Goal: Task Accomplishment & Management: Use online tool/utility

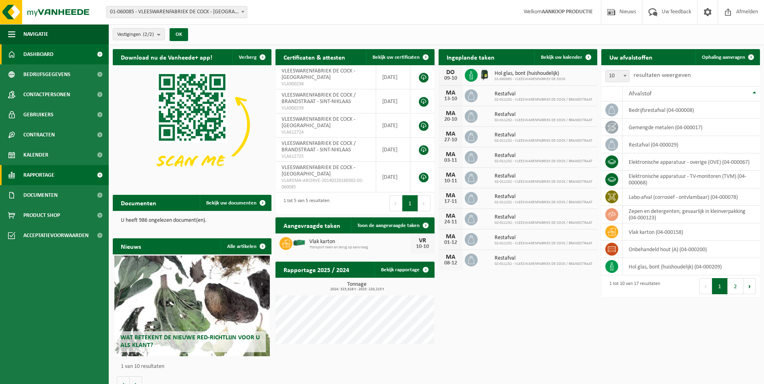
click at [39, 173] on span "Rapportage" at bounding box center [38, 175] width 31 height 20
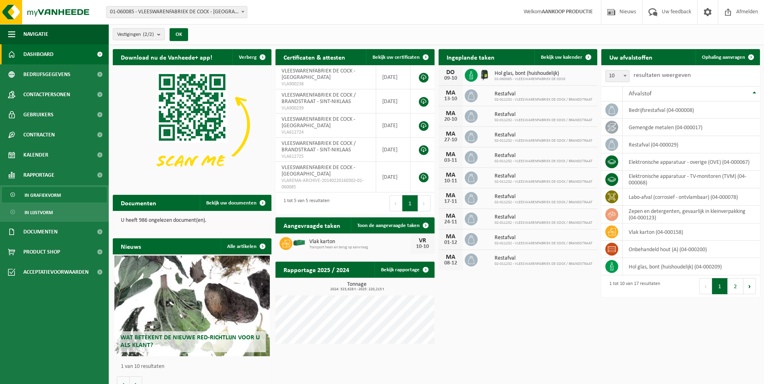
click at [33, 194] on span "In grafiekvorm" at bounding box center [43, 195] width 36 height 15
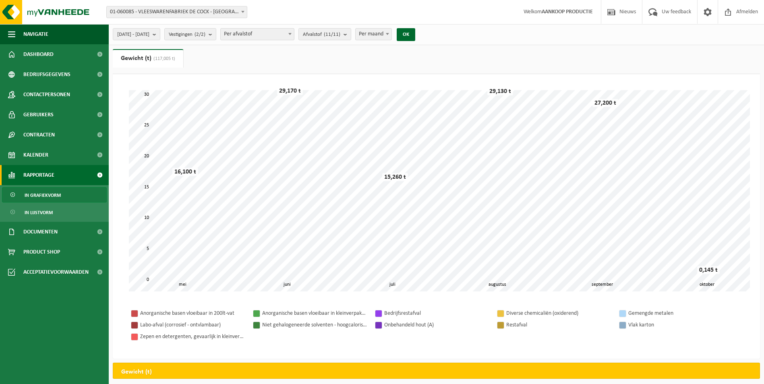
click at [294, 36] on span at bounding box center [290, 34] width 8 height 10
click at [337, 35] on span "Afvalstof (11/11)" at bounding box center [321, 35] width 37 height 12
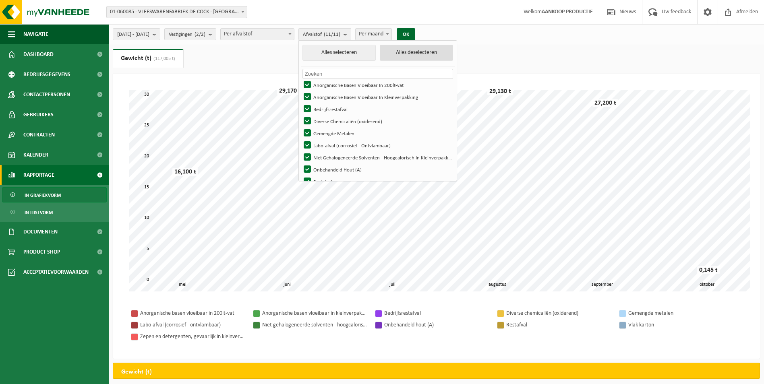
click at [436, 56] on button "Alles deselecteren" at bounding box center [416, 53] width 73 height 16
checkbox input "false"
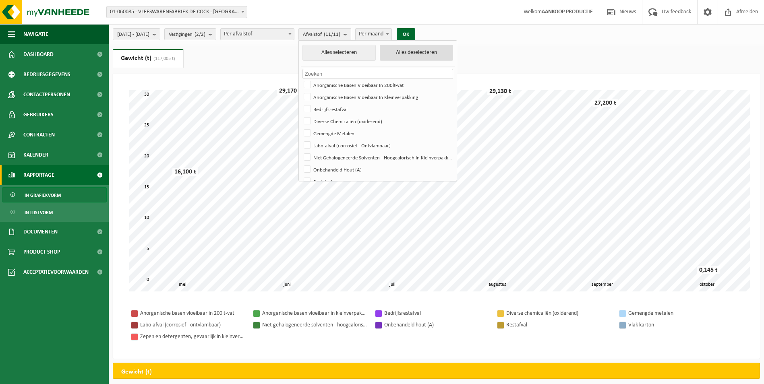
checkbox input "false"
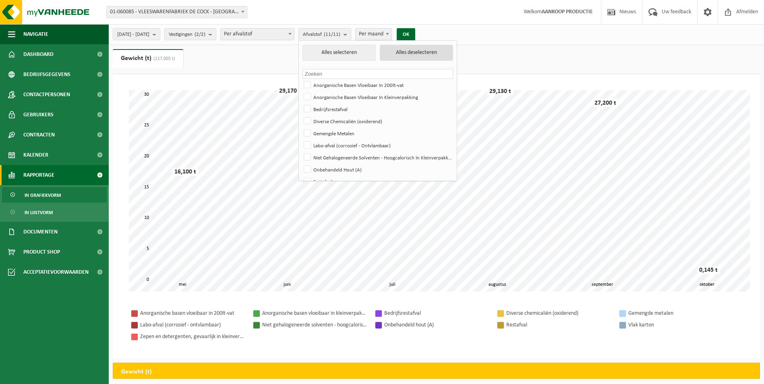
checkbox input "false"
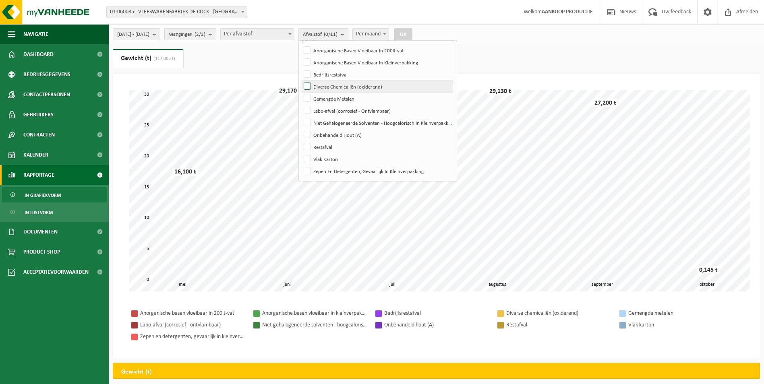
click at [364, 87] on label "Diverse Chemicaliën (oxiderend)" at bounding box center [377, 87] width 151 height 12
click at [301, 81] on input "Diverse Chemicaliën (oxiderend)" at bounding box center [301, 80] width 0 height 0
checkbox input "true"
click at [413, 32] on button "OK" at bounding box center [403, 34] width 19 height 13
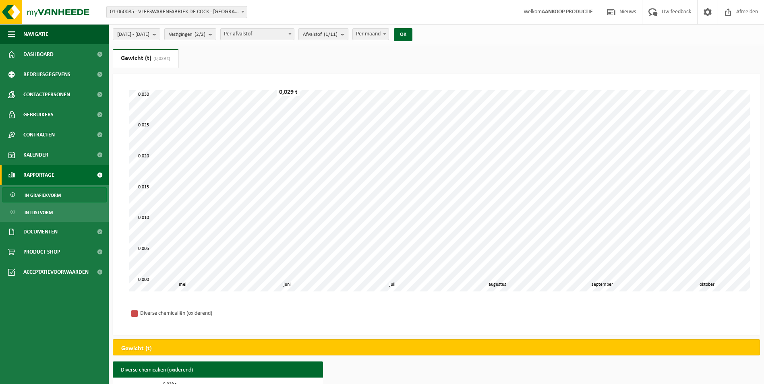
click at [348, 32] on button "Afvalstof (1/11)" at bounding box center [324, 34] width 50 height 12
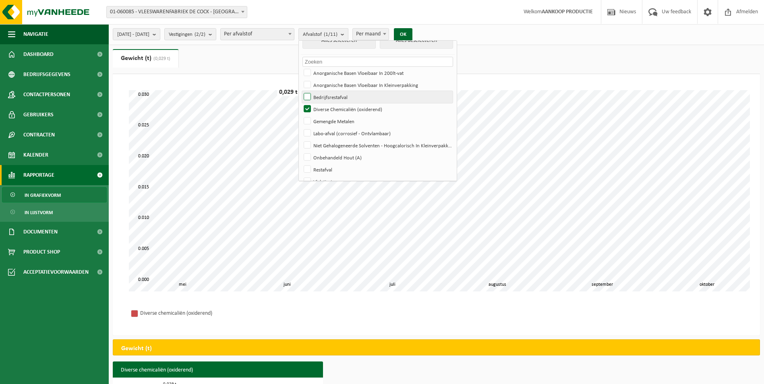
scroll to position [0, 0]
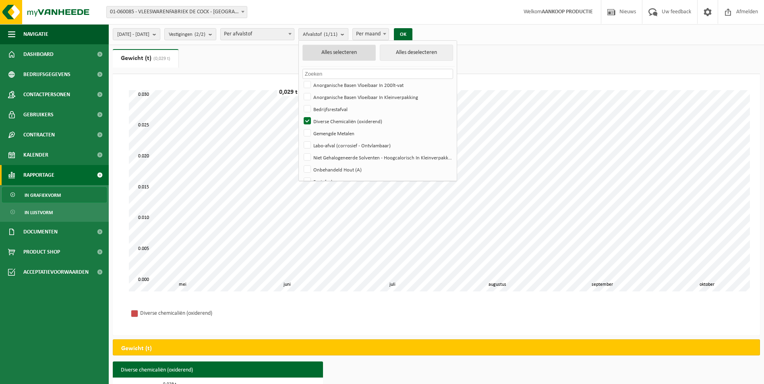
click at [355, 50] on button "Alles selecteren" at bounding box center [339, 53] width 73 height 16
checkbox input "true"
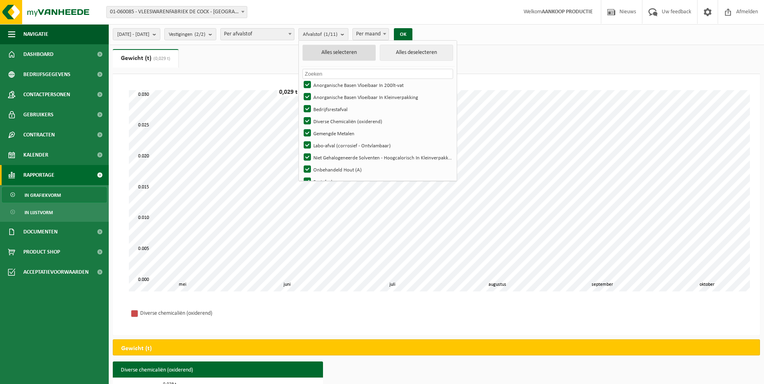
checkbox input "true"
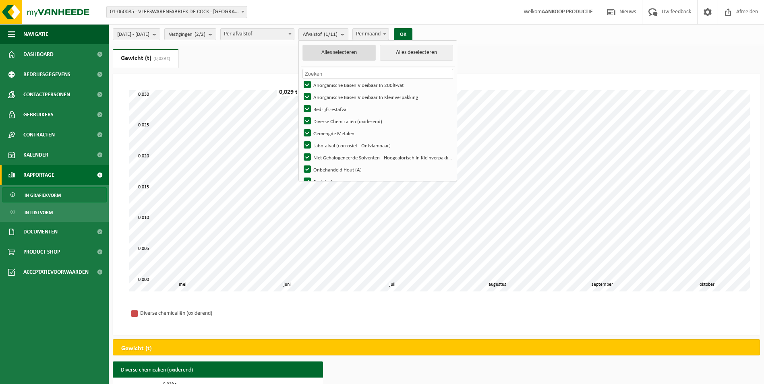
checkbox input "true"
click at [415, 32] on button "OK" at bounding box center [406, 34] width 19 height 13
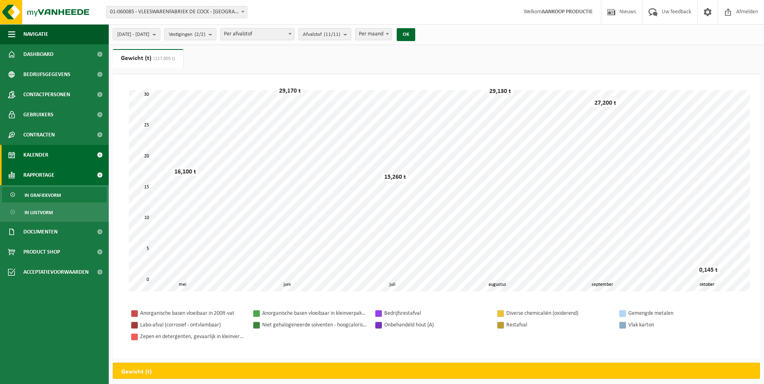
click at [47, 154] on span "Kalender" at bounding box center [35, 155] width 25 height 20
